Goal: Information Seeking & Learning: Learn about a topic

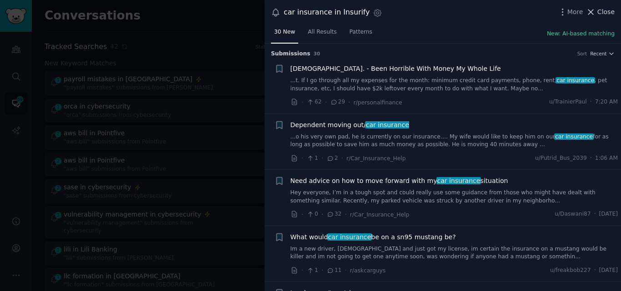
click at [593, 14] on icon at bounding box center [591, 12] width 10 height 10
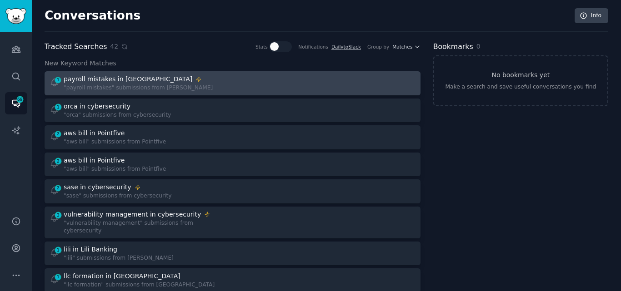
click at [84, 85] on div ""payroll mistakes" submissions from [PERSON_NAME]" at bounding box center [138, 88] width 149 height 8
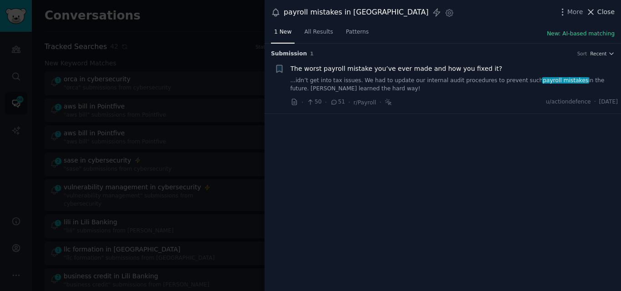
click at [598, 14] on button "Close" at bounding box center [600, 12] width 29 height 10
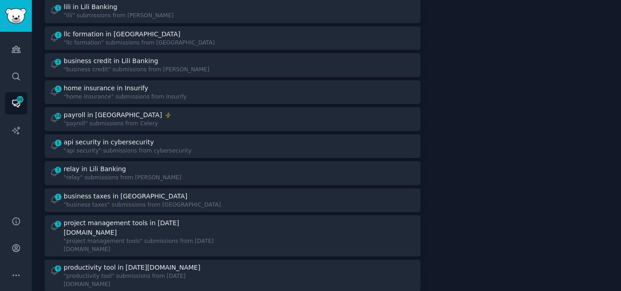
scroll to position [223, 0]
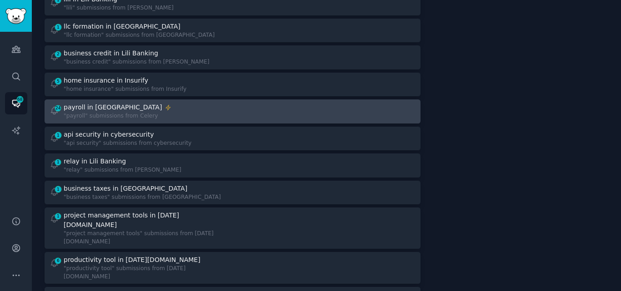
click at [185, 103] on div "24 payroll in Celery "payroll" submissions from Celery" at bounding box center [138, 112] width 177 height 18
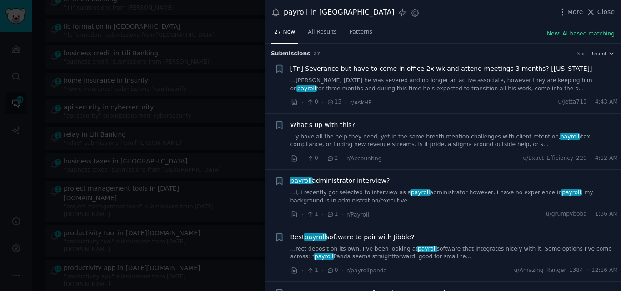
click at [323, 140] on link "...y have all the help they need, yet in the same breath mention challenges wit…" at bounding box center [454, 141] width 328 height 16
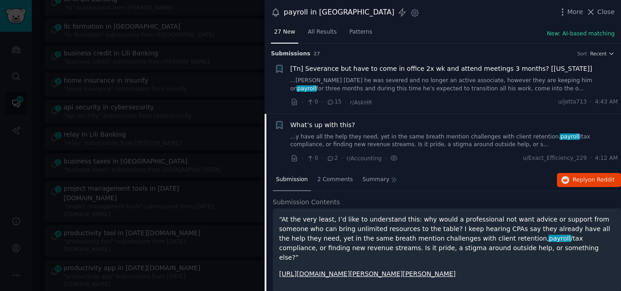
scroll to position [70, 0]
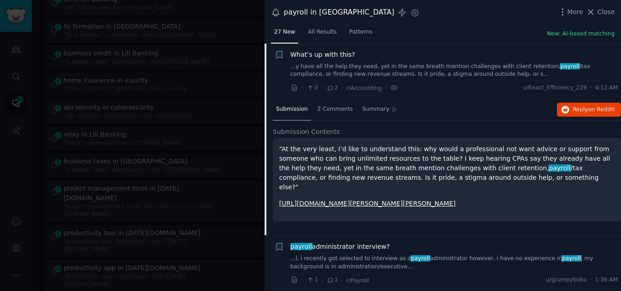
click at [325, 55] on span "What’s up with this?" at bounding box center [322, 55] width 65 height 10
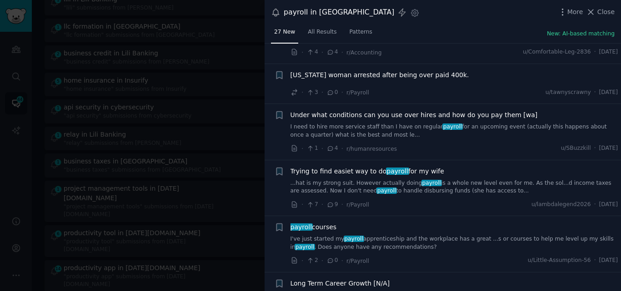
scroll to position [499, 0]
click at [373, 189] on link "...hat is my strong suit. However actually doing payroll is a whole new level e…" at bounding box center [454, 187] width 328 height 16
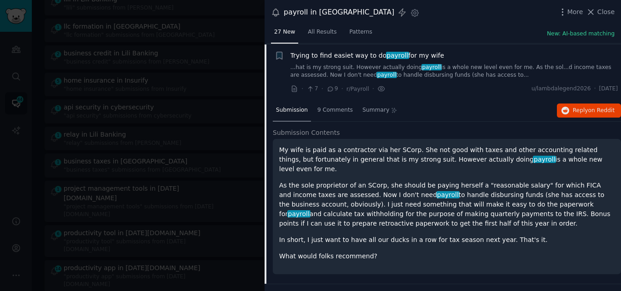
scroll to position [616, 0]
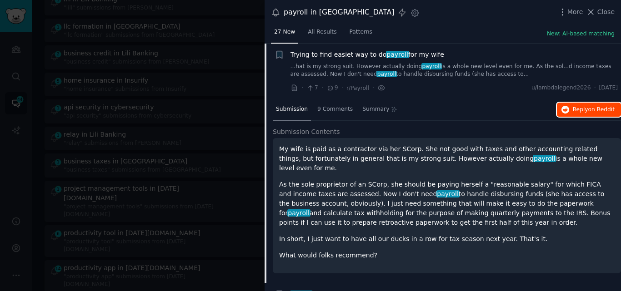
click at [598, 108] on span "on Reddit" at bounding box center [601, 109] width 26 height 6
